Goal: Task Accomplishment & Management: Use online tool/utility

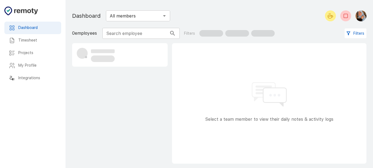
click at [27, 40] on h6 "Timesheet" at bounding box center [37, 40] width 39 height 6
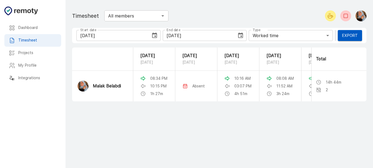
click at [153, 37] on icon "Choose date, selected date is Aug 30, 2025" at bounding box center [154, 34] width 5 height 5
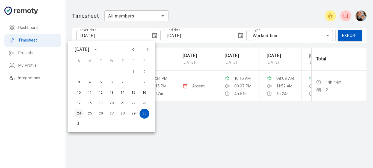
click at [78, 112] on button "24" at bounding box center [79, 114] width 10 height 10
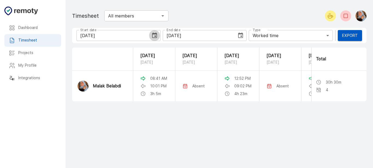
click at [152, 35] on icon "Choose date, selected date is Aug 24, 2025" at bounding box center [154, 35] width 7 height 7
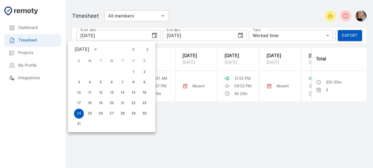
click at [152, 35] on icon "Choose date, selected date is Aug 24, 2025" at bounding box center [154, 35] width 7 height 7
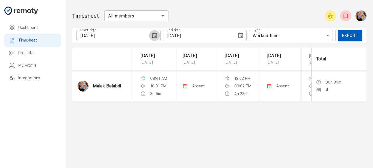
click at [152, 35] on icon "Choose date, selected date is Aug 24, 2025" at bounding box center [154, 35] width 7 height 7
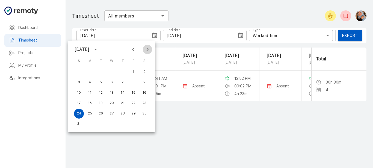
click at [147, 49] on icon "Next month" at bounding box center [147, 49] width 7 height 7
click at [80, 71] on div "1 2 3 4 5 6" at bounding box center [111, 72] width 87 height 10
click at [132, 51] on icon "Previous month" at bounding box center [133, 49] width 7 height 7
click at [78, 123] on button "31" at bounding box center [79, 124] width 10 height 10
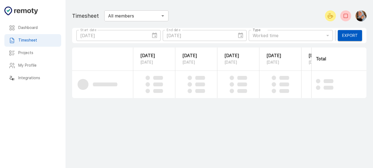
type input "08/31/2025"
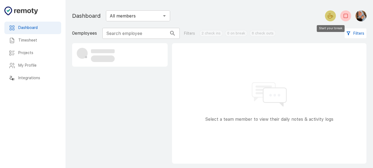
click at [332, 14] on icon "Start your break" at bounding box center [330, 16] width 7 height 7
